Goal: Transaction & Acquisition: Book appointment/travel/reservation

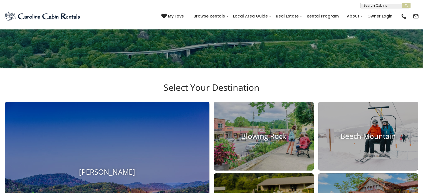
scroll to position [141, 0]
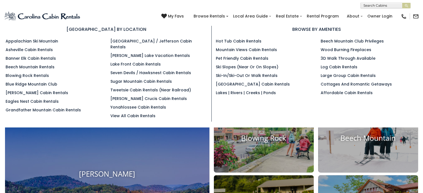
click at [36, 44] on ul "Appalachian Ski Mountain Asheville Cabin Rentals Banner Elk Cabin Rentals Beech…" at bounding box center [54, 75] width 96 height 75
click at [32, 41] on link "Appalachian Ski Mountain" at bounding box center [32, 41] width 53 height 6
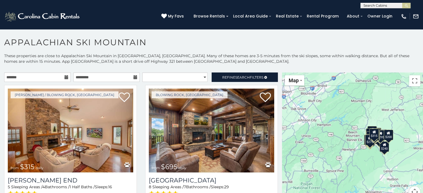
click at [64, 76] on icon at bounding box center [66, 77] width 4 height 4
click at [64, 78] on icon at bounding box center [66, 77] width 4 height 4
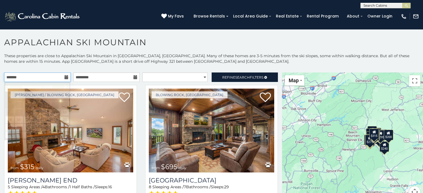
click at [33, 79] on input "text" at bounding box center [37, 77] width 66 height 9
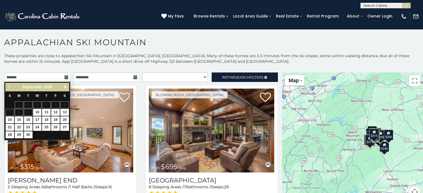
click at [69, 86] on div "Previous Next September 2025" at bounding box center [37, 87] width 64 height 9
click at [62, 85] on link "Next" at bounding box center [65, 87] width 7 height 7
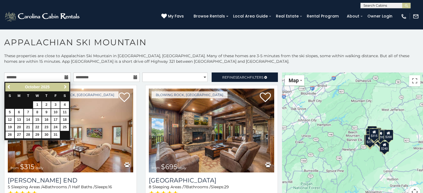
click at [62, 85] on link "Next" at bounding box center [65, 87] width 7 height 7
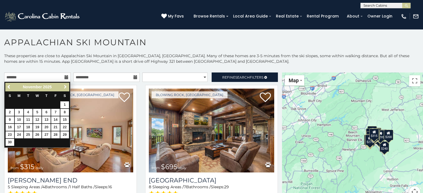
click at [62, 85] on link "Next" at bounding box center [65, 87] width 7 height 7
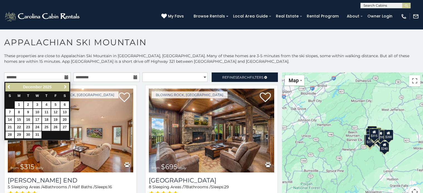
click at [62, 85] on link "Next" at bounding box center [65, 87] width 7 height 7
click at [56, 119] on link "16" at bounding box center [55, 119] width 9 height 7
type input "**********"
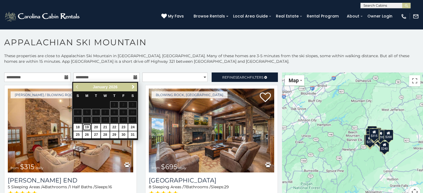
click at [88, 128] on link "19" at bounding box center [87, 127] width 9 height 7
type input "**********"
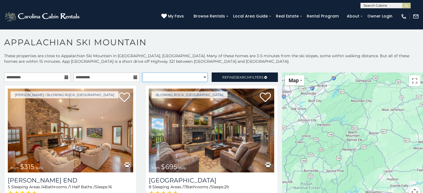
click at [173, 76] on select "**********" at bounding box center [174, 77] width 65 height 9
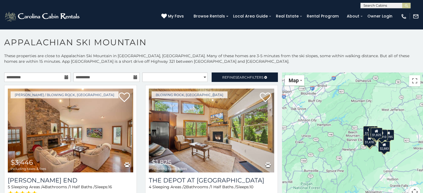
click at [169, 64] on p "These properties are close to Appalachian Ski Mountain in Blowing Rock, NC. Man…" at bounding box center [211, 61] width 423 height 17
click at [195, 75] on select "**********" at bounding box center [174, 77] width 65 height 9
select select "**********"
click at [142, 73] on select "**********" at bounding box center [174, 77] width 65 height 9
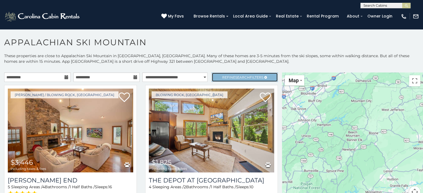
click at [230, 77] on span "Refine Search Filters" at bounding box center [242, 77] width 41 height 4
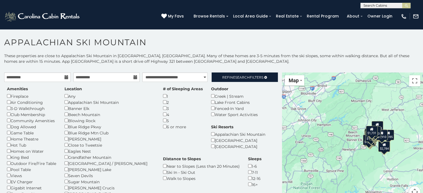
click at [163, 128] on div "6 or more" at bounding box center [183, 127] width 40 height 6
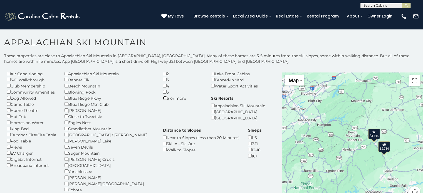
scroll to position [30, 0]
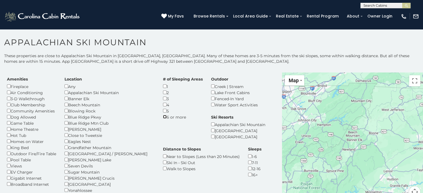
scroll to position [12, 0]
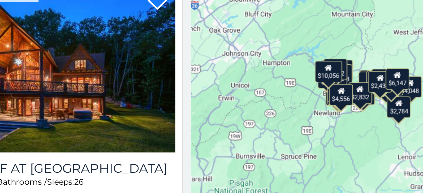
scroll to position [3, 0]
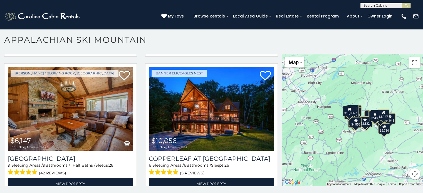
click at [359, 135] on div "$3,446 $6,768 $4,112 $3,965 $2,832 $4,153 $4,556 $3,428 $2,597 $4,414 $1,825 $3…" at bounding box center [352, 120] width 141 height 132
click at [299, 64] on button "Map" at bounding box center [294, 62] width 19 height 10
click at [409, 171] on button "Map camera controls" at bounding box center [414, 173] width 11 height 11
click at [400, 143] on button "Zoom in" at bounding box center [400, 146] width 11 height 11
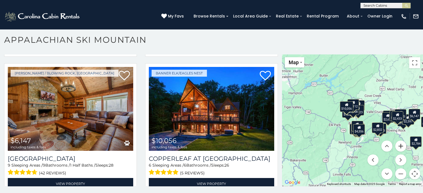
click at [400, 143] on button "Zoom in" at bounding box center [400, 146] width 11 height 11
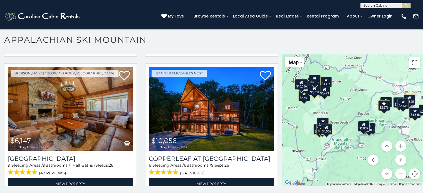
drag, startPoint x: 379, startPoint y: 113, endPoint x: 340, endPoint y: 101, distance: 41.1
click at [340, 101] on div "$3,446 $6,768 $4,112 $3,965 $2,832 $4,153 $4,556 $3,428 $2,597 $4,414 $1,825 $3…" at bounding box center [352, 120] width 141 height 132
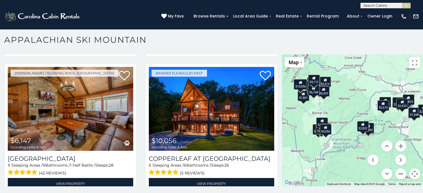
click at [399, 171] on button "Zoom out" at bounding box center [400, 173] width 11 height 11
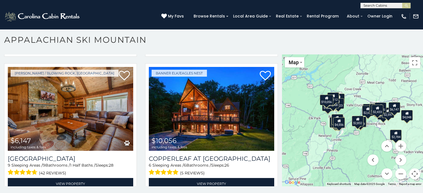
drag, startPoint x: 364, startPoint y: 147, endPoint x: 322, endPoint y: 164, distance: 45.5
click at [322, 164] on div "$3,446 $6,768 $4,112 $3,965 $2,832 $4,153 $4,556 $3,428 $2,597 $4,414 $1,825 $3…" at bounding box center [352, 120] width 141 height 132
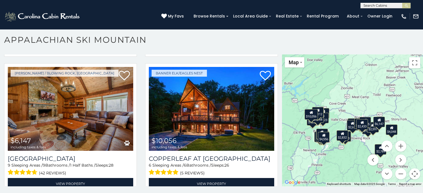
drag, startPoint x: 352, startPoint y: 147, endPoint x: 339, endPoint y: 161, distance: 19.7
click at [339, 161] on div "$3,446 $6,768 $4,112 $3,965 $2,832 $4,153 $4,556 $3,428 $2,597 $4,414 $1,825 $3…" at bounding box center [352, 120] width 141 height 132
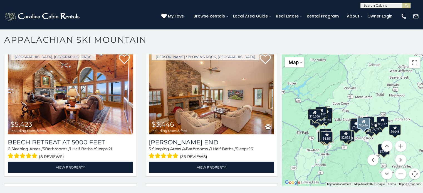
scroll to position [181, 0]
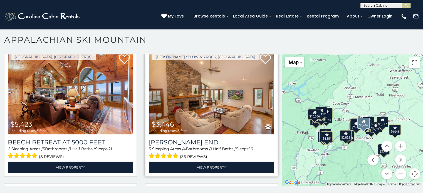
click at [223, 107] on img at bounding box center [211, 93] width 125 height 84
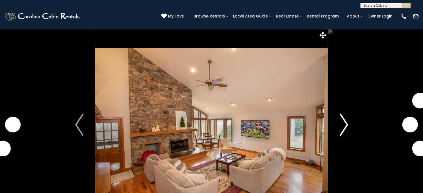
click at [341, 125] on img "Next" at bounding box center [343, 125] width 8 height 22
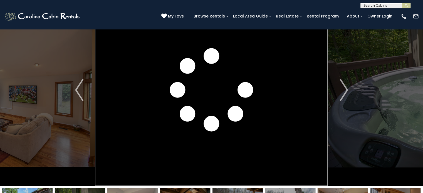
scroll to position [30, 0]
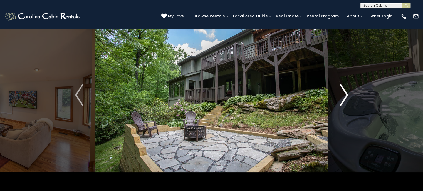
click at [340, 95] on img "Next" at bounding box center [343, 95] width 8 height 22
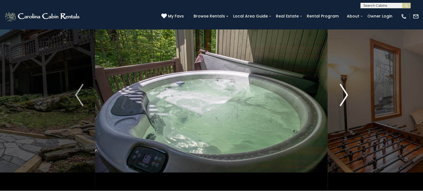
click at [348, 93] on button "Next" at bounding box center [344, 95] width 32 height 192
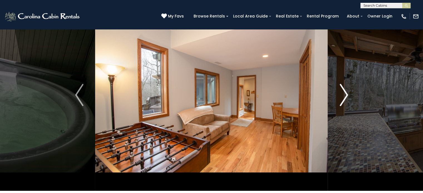
click at [348, 93] on button "Next" at bounding box center [344, 95] width 32 height 192
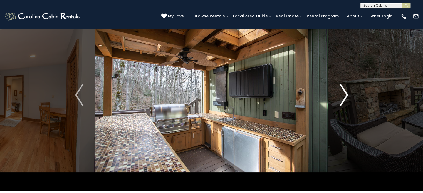
click at [348, 93] on button "Next" at bounding box center [344, 95] width 32 height 192
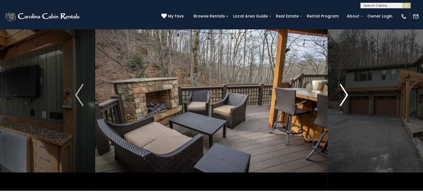
click at [348, 93] on button "Next" at bounding box center [344, 95] width 32 height 192
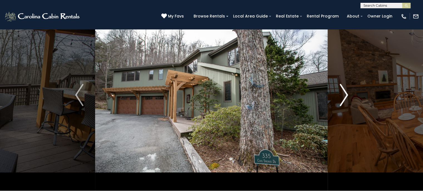
click at [348, 93] on button "Next" at bounding box center [344, 95] width 32 height 192
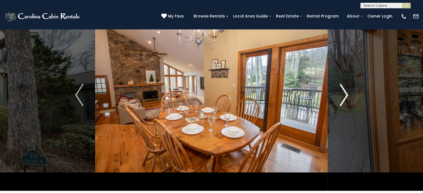
click at [348, 93] on button "Next" at bounding box center [344, 95] width 32 height 192
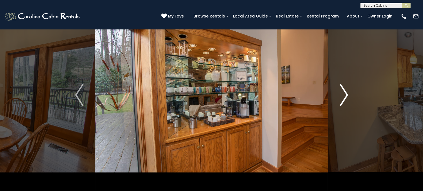
click at [348, 93] on button "Next" at bounding box center [344, 95] width 32 height 192
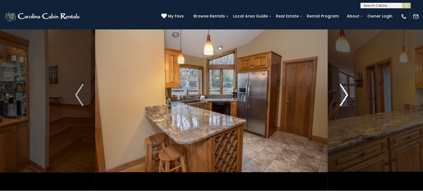
click at [348, 93] on button "Next" at bounding box center [344, 95] width 32 height 192
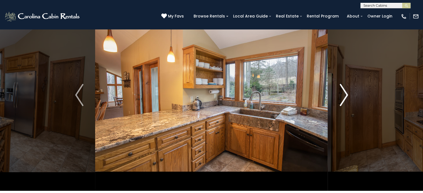
click at [348, 93] on button "Next" at bounding box center [344, 95] width 32 height 192
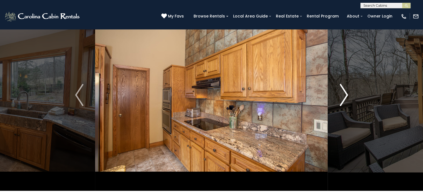
click at [348, 93] on button "Next" at bounding box center [344, 95] width 32 height 192
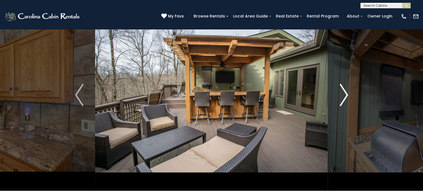
click at [348, 93] on button "Next" at bounding box center [344, 95] width 32 height 192
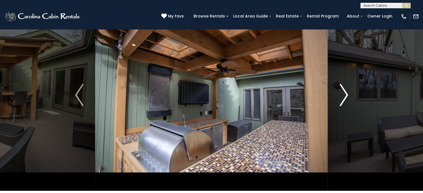
click at [348, 93] on button "Next" at bounding box center [344, 95] width 32 height 192
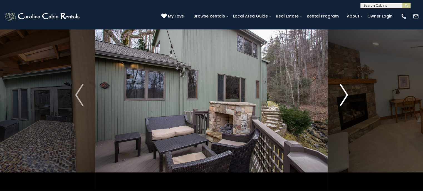
click at [348, 93] on button "Next" at bounding box center [344, 95] width 32 height 192
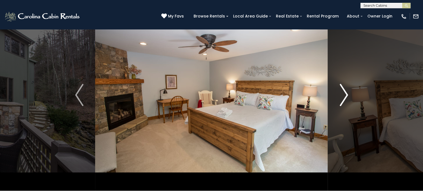
click at [348, 93] on button "Next" at bounding box center [344, 95] width 32 height 192
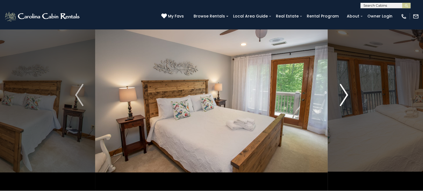
click at [348, 93] on button "Next" at bounding box center [344, 95] width 32 height 192
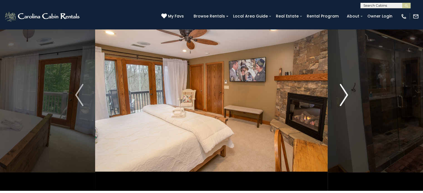
click at [348, 93] on button "Next" at bounding box center [344, 95] width 32 height 192
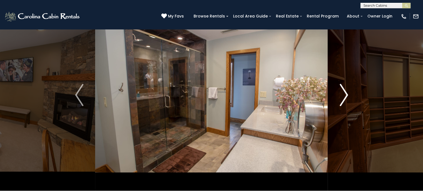
click at [348, 93] on button "Next" at bounding box center [344, 95] width 32 height 192
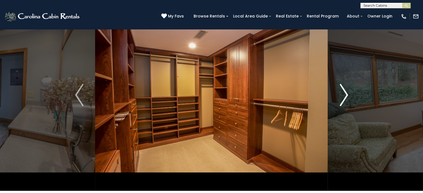
click at [348, 93] on button "Next" at bounding box center [344, 95] width 32 height 192
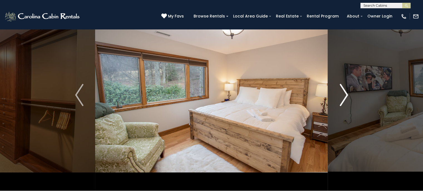
click at [348, 93] on button "Next" at bounding box center [344, 95] width 32 height 192
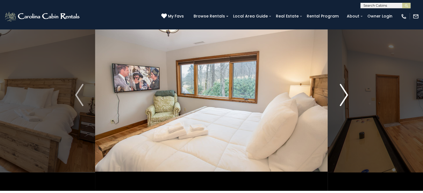
click at [348, 93] on button "Next" at bounding box center [344, 95] width 32 height 192
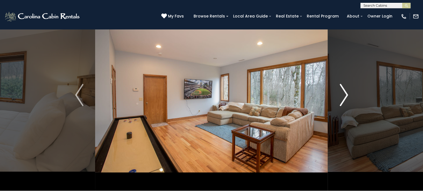
click at [348, 93] on button "Next" at bounding box center [344, 95] width 32 height 192
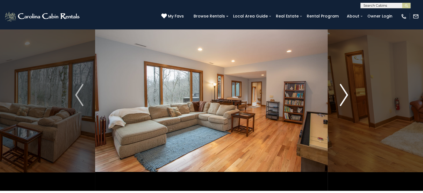
click at [348, 93] on button "Next" at bounding box center [344, 95] width 32 height 192
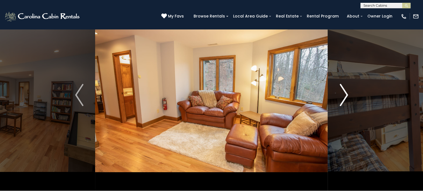
click at [348, 93] on button "Next" at bounding box center [344, 95] width 32 height 192
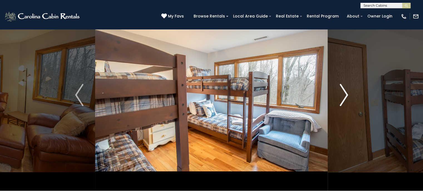
click at [348, 93] on button "Next" at bounding box center [344, 95] width 32 height 192
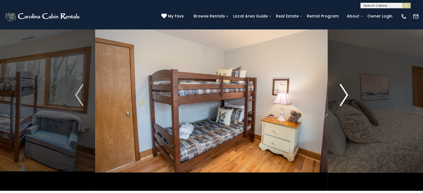
click at [348, 93] on button "Next" at bounding box center [344, 95] width 32 height 192
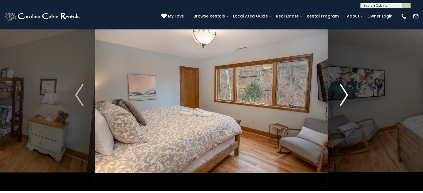
click at [348, 93] on button "Next" at bounding box center [344, 95] width 32 height 192
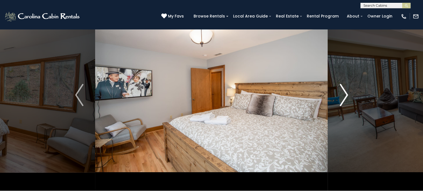
click at [348, 93] on button "Next" at bounding box center [344, 95] width 32 height 192
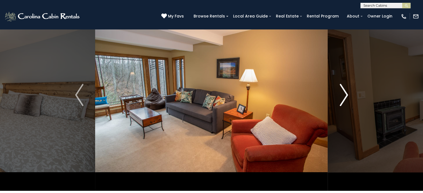
click at [348, 93] on button "Next" at bounding box center [344, 95] width 32 height 192
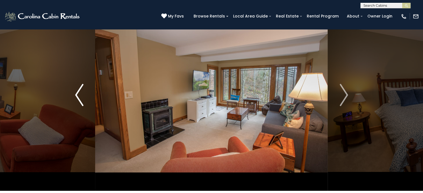
click at [78, 96] on img "Previous" at bounding box center [79, 95] width 8 height 22
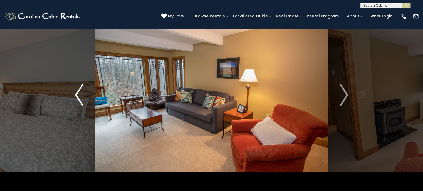
click at [78, 96] on img "Previous" at bounding box center [79, 95] width 8 height 22
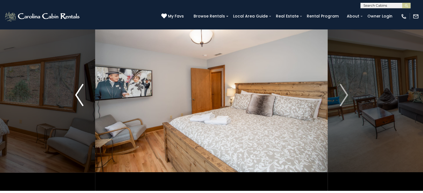
click at [78, 96] on img "Previous" at bounding box center [79, 95] width 8 height 22
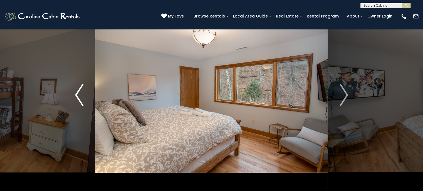
click at [78, 96] on img "Previous" at bounding box center [79, 95] width 8 height 22
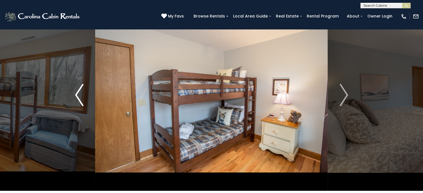
click at [78, 96] on img "Previous" at bounding box center [79, 95] width 8 height 22
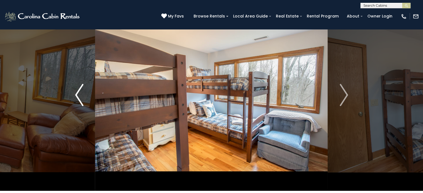
click at [78, 96] on img "Previous" at bounding box center [79, 95] width 8 height 22
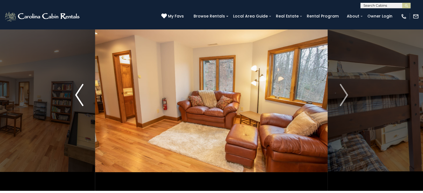
click at [78, 96] on img "Previous" at bounding box center [79, 95] width 8 height 22
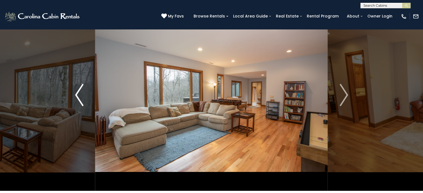
click at [78, 96] on img "Previous" at bounding box center [79, 95] width 8 height 22
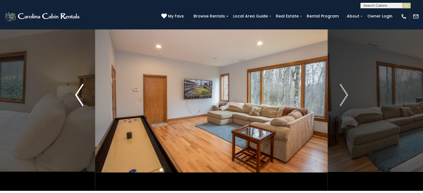
click at [78, 96] on img "Previous" at bounding box center [79, 95] width 8 height 22
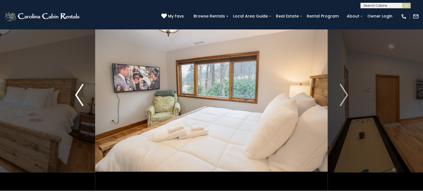
click at [78, 96] on img "Previous" at bounding box center [79, 95] width 8 height 22
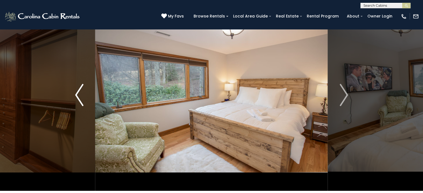
click at [78, 96] on img "Previous" at bounding box center [79, 95] width 8 height 22
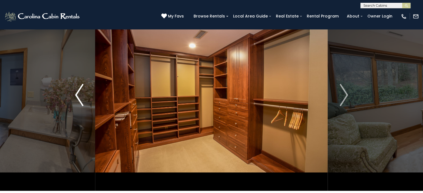
click at [78, 96] on img "Previous" at bounding box center [79, 95] width 8 height 22
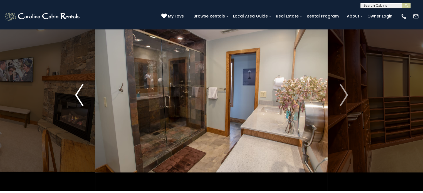
click at [78, 96] on img "Previous" at bounding box center [79, 95] width 8 height 22
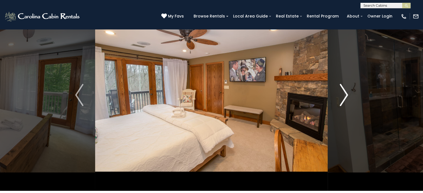
click at [343, 93] on img "Next" at bounding box center [343, 95] width 8 height 22
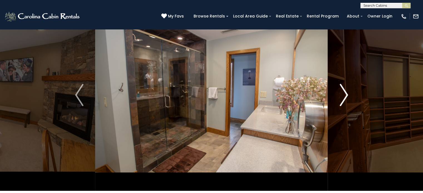
click at [343, 93] on img "Next" at bounding box center [343, 95] width 8 height 22
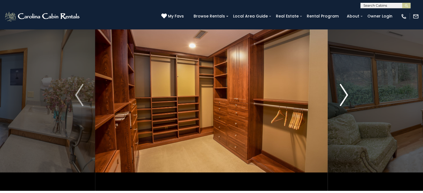
click at [343, 93] on img "Next" at bounding box center [343, 95] width 8 height 22
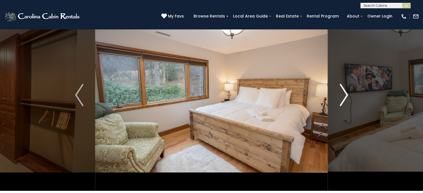
click at [343, 93] on img "Next" at bounding box center [343, 95] width 8 height 22
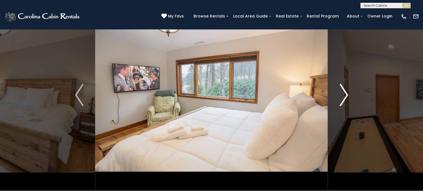
click at [343, 93] on img "Next" at bounding box center [343, 95] width 8 height 22
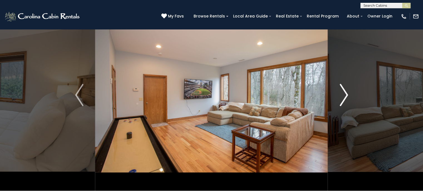
click at [343, 93] on img "Next" at bounding box center [343, 95] width 8 height 22
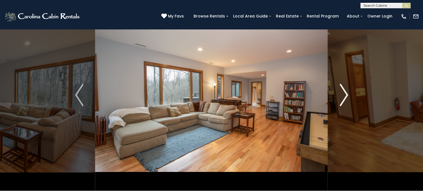
click at [343, 93] on img "Next" at bounding box center [343, 95] width 8 height 22
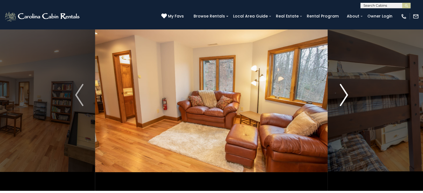
click at [344, 93] on img "Next" at bounding box center [343, 95] width 8 height 22
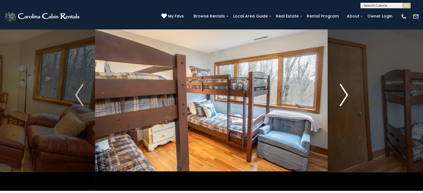
click at [344, 93] on img "Next" at bounding box center [343, 95] width 8 height 22
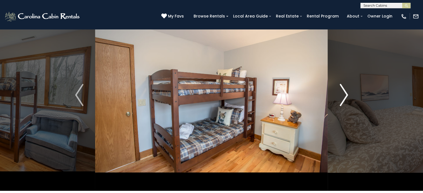
click at [344, 93] on img "Next" at bounding box center [343, 95] width 8 height 22
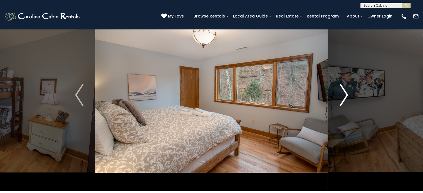
click at [344, 93] on img "Next" at bounding box center [343, 95] width 8 height 22
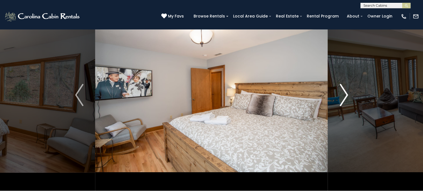
click at [344, 93] on img "Next" at bounding box center [343, 95] width 8 height 22
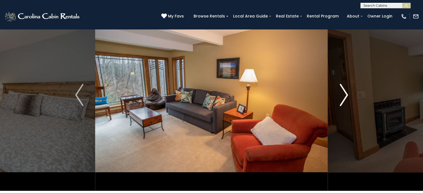
click at [344, 93] on img "Next" at bounding box center [343, 95] width 8 height 22
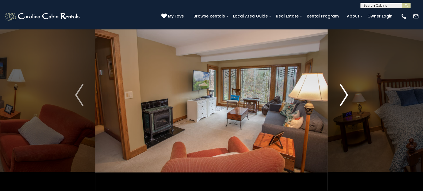
click at [344, 93] on img "Next" at bounding box center [343, 95] width 8 height 22
